Goal: Task Accomplishment & Management: Complete application form

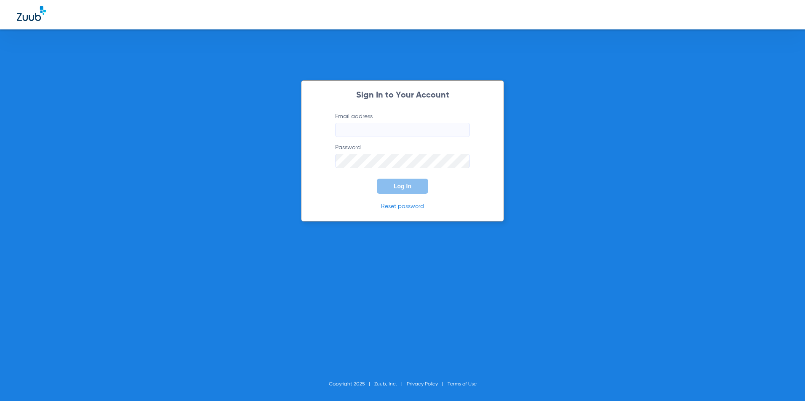
type input "[EMAIL_ADDRESS][DOMAIN_NAME]"
click at [421, 189] on button "Log In" at bounding box center [402, 186] width 51 height 15
type input "[EMAIL_ADDRESS][DOMAIN_NAME]"
click at [383, 183] on button "Log In" at bounding box center [402, 186] width 51 height 15
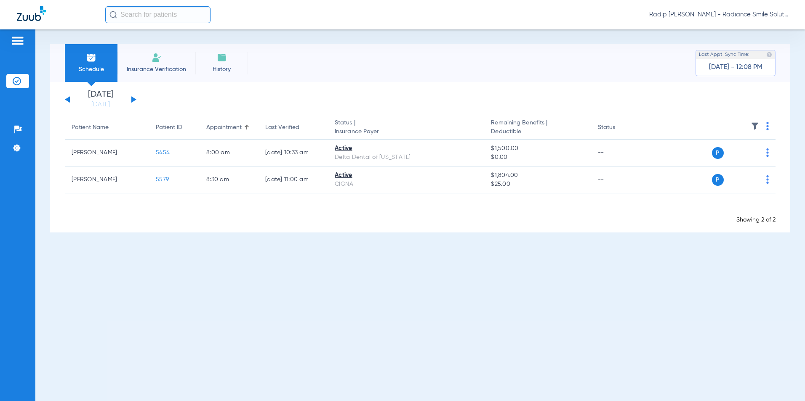
click at [131, 101] on div "[DATE] [DATE] [DATE] [DATE] [DATE] [DATE] [DATE] [DATE] [DATE] [DATE] [DATE] [D…" at bounding box center [101, 99] width 72 height 19
click at [136, 99] on app-single-date-navigator "[DATE] [DATE] [DATE] [DATE] [DATE] [DATE] [DATE] [DATE] [DATE] [DATE] [DATE] [D…" at bounding box center [420, 99] width 710 height 19
click at [132, 99] on button at bounding box center [133, 99] width 5 height 6
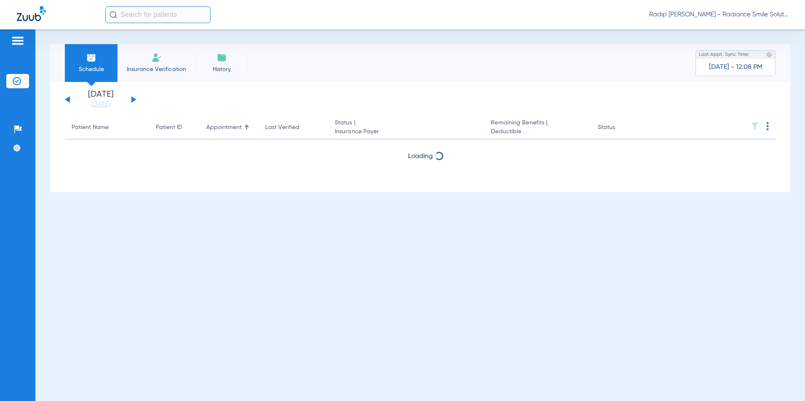
click at [132, 99] on button at bounding box center [133, 99] width 5 height 6
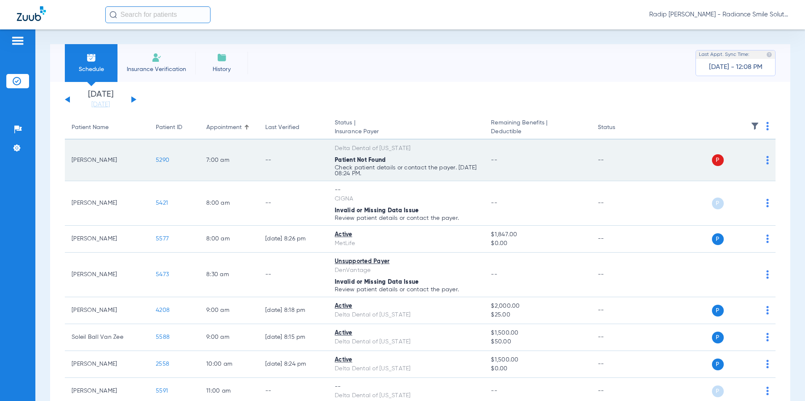
click at [162, 162] on span "5290" at bounding box center [162, 160] width 13 height 6
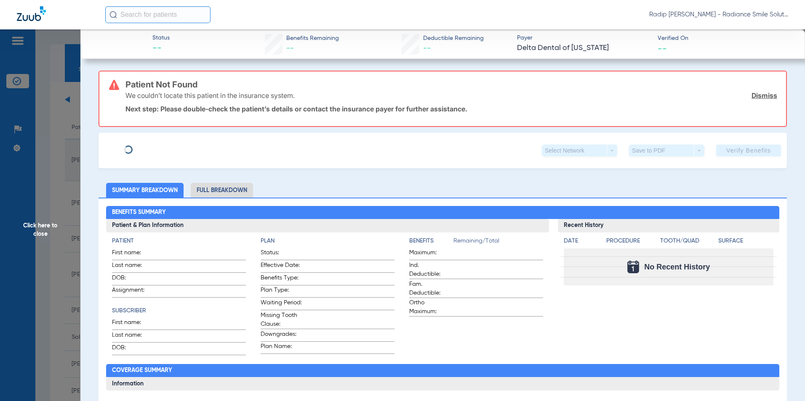
type input "[PERSON_NAME]"
type input "[DATE]"
type input "08000065866544"
type input "12026"
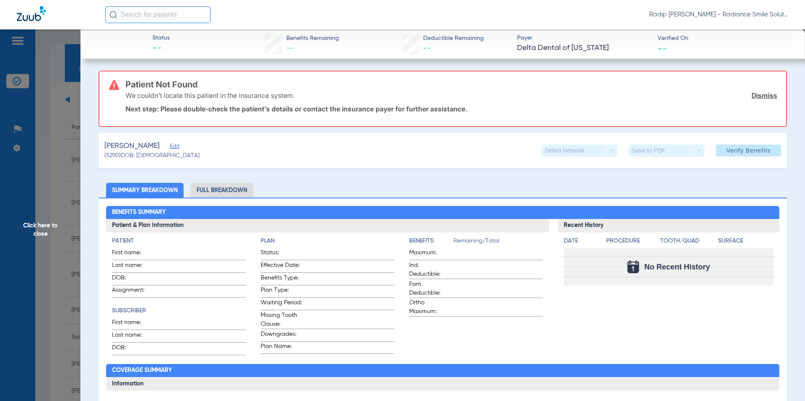
click at [170, 147] on span "Edit" at bounding box center [174, 148] width 8 height 8
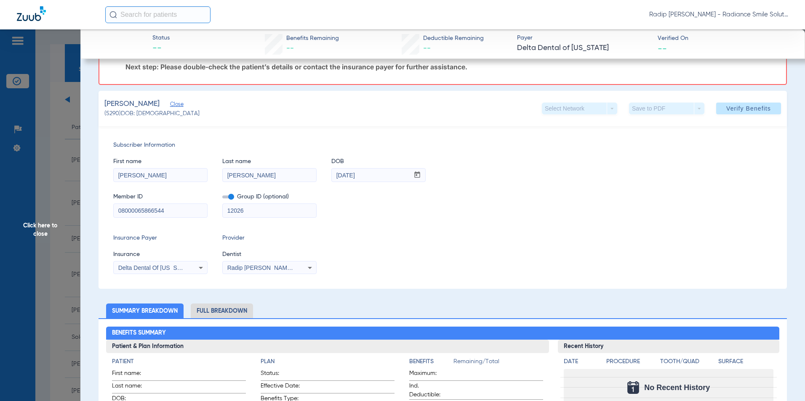
scroll to position [84, 0]
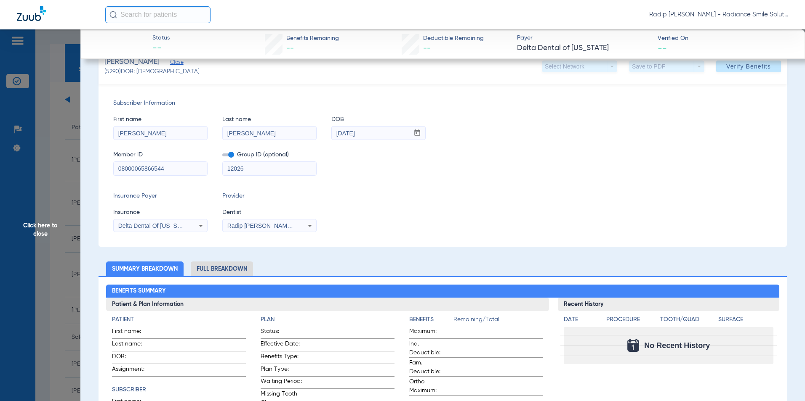
click at [45, 171] on span "Click here to close" at bounding box center [40, 229] width 80 height 401
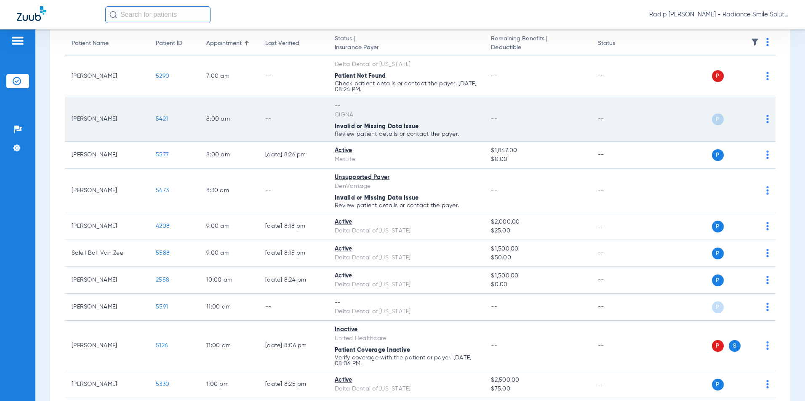
click at [166, 121] on span "5421" at bounding box center [162, 119] width 12 height 6
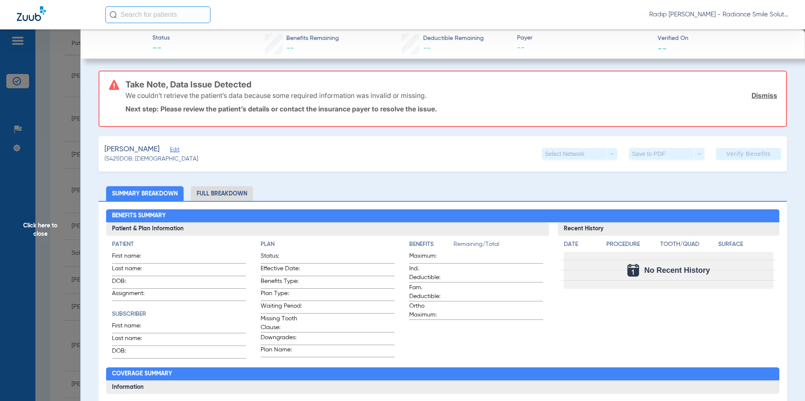
click at [170, 149] on span "Edit" at bounding box center [174, 151] width 8 height 8
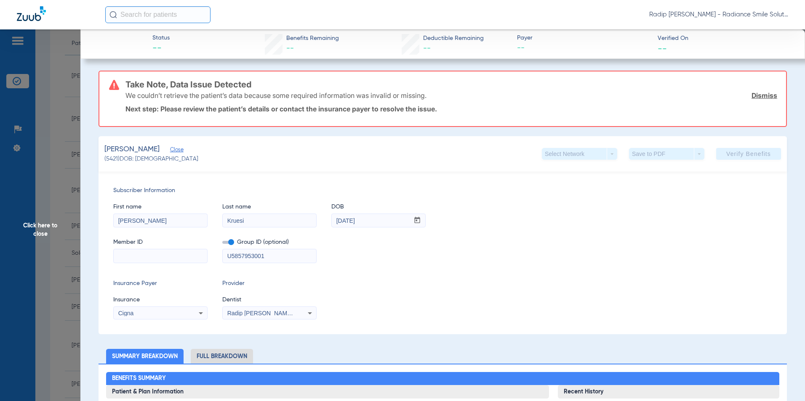
click at [171, 258] on input at bounding box center [160, 256] width 93 height 13
paste input "U58579530"
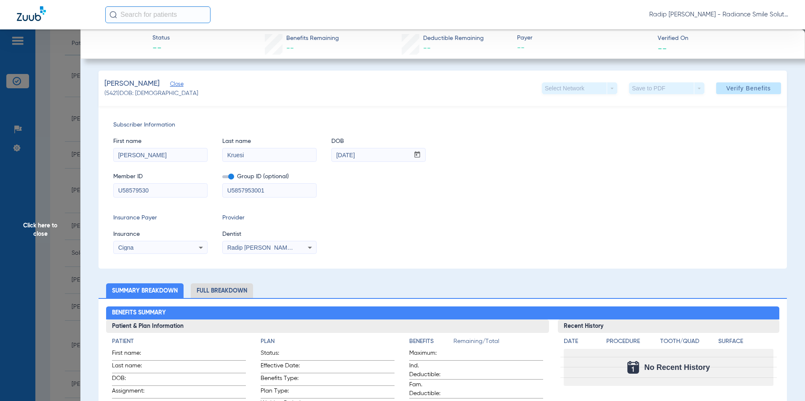
click at [129, 191] on input "U58579530" at bounding box center [160, 190] width 93 height 13
type input "U58579530"
drag, startPoint x: 269, startPoint y: 187, endPoint x: 190, endPoint y: 194, distance: 79.4
click at [190, 194] on div "Member ID U58579530 Group ID (optional) U5857953001" at bounding box center [442, 181] width 659 height 32
click at [736, 91] on span "Verify Benefits" at bounding box center [748, 88] width 45 height 7
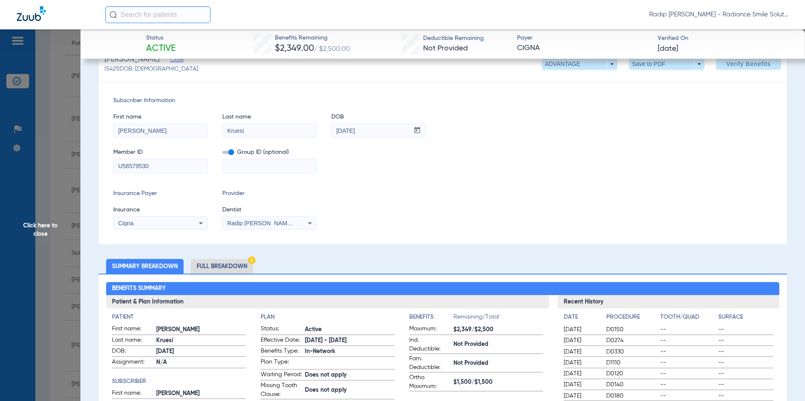
scroll to position [0, 0]
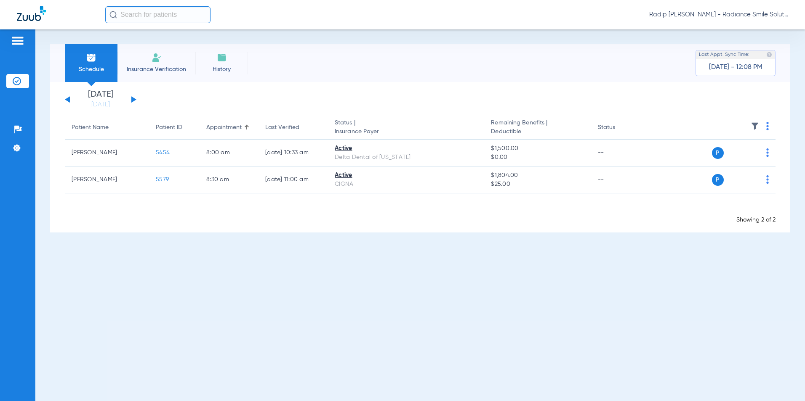
click at [134, 98] on button at bounding box center [133, 99] width 5 height 6
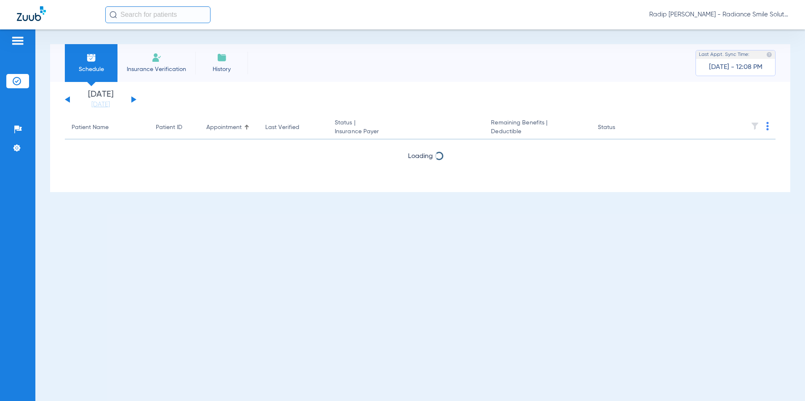
click at [134, 98] on button at bounding box center [133, 99] width 5 height 6
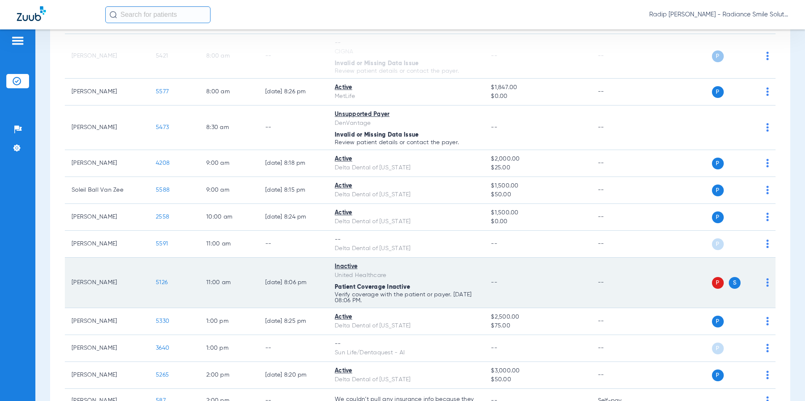
scroll to position [168, 0]
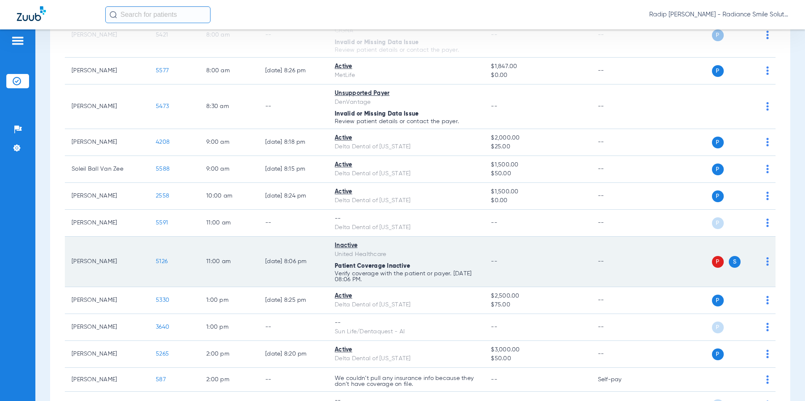
click at [162, 261] on span "5126" at bounding box center [162, 262] width 12 height 6
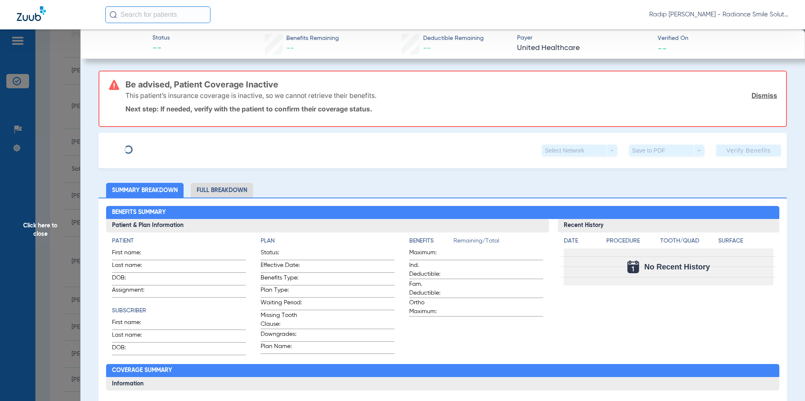
type input "Reginald"
type input "Hill"
type input "10/22/1948"
type input "981426046"
type input "1726784"
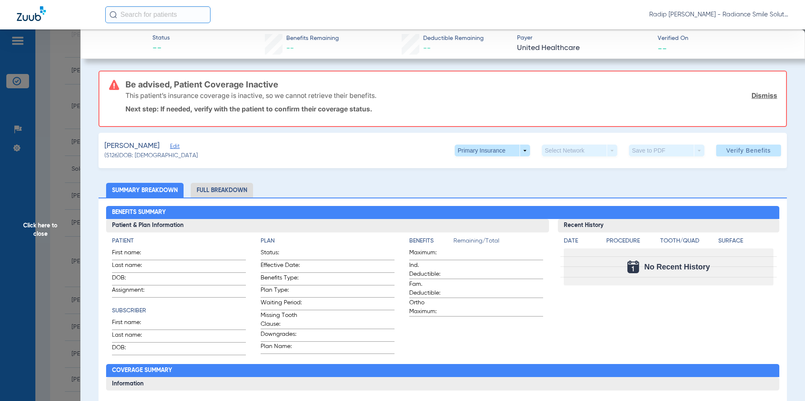
click at [170, 146] on span "Edit" at bounding box center [174, 148] width 8 height 8
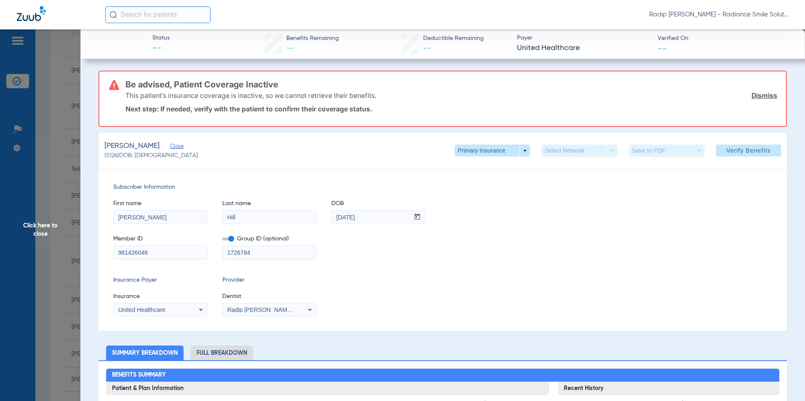
scroll to position [42, 0]
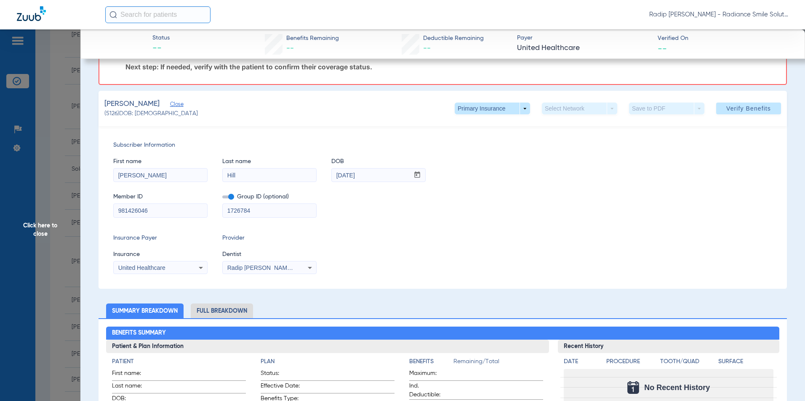
click at [446, 223] on div "Subscriber Information First name Reginald Last name Hill DOB mm / dd / yyyy 10…" at bounding box center [442, 207] width 688 height 163
